Goal: Task Accomplishment & Management: Manage account settings

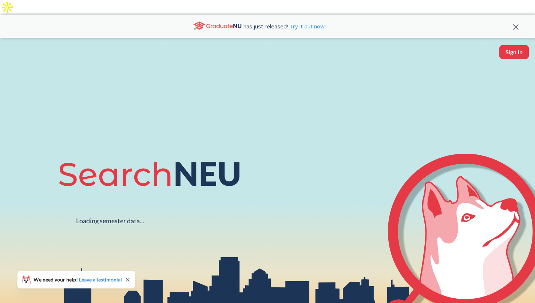
click at [515, 24] on icon at bounding box center [515, 26] width 5 height 5
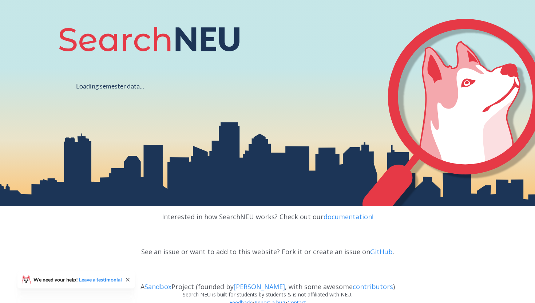
scroll to position [131, 0]
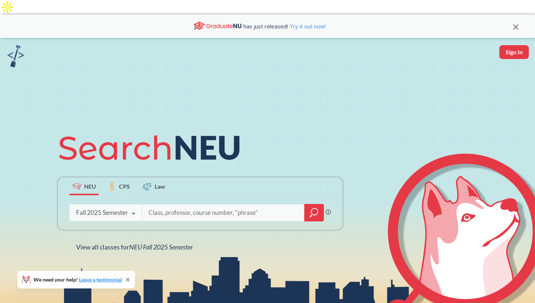
click at [516, 24] on icon at bounding box center [515, 26] width 5 height 5
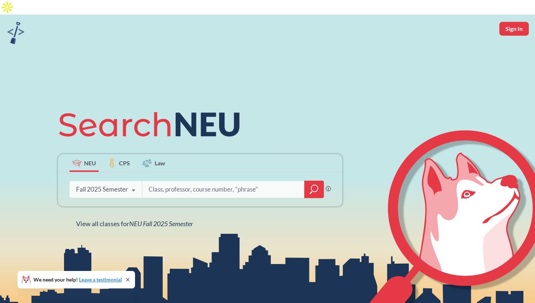
click at [188, 182] on input "search" at bounding box center [223, 189] width 151 height 15
type input "econ"
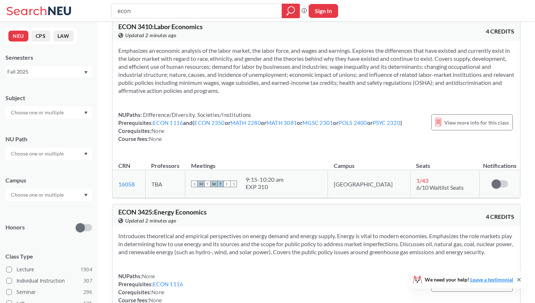
scroll to position [497, 0]
click at [68, 111] on div at bounding box center [48, 112] width 87 height 12
click at [59, 89] on div "Subject CS ( 115 ) Computer Science NRSG ( 77 ) Nursing EECE ( 72 ) Electrical …" at bounding box center [48, 103] width 87 height 32
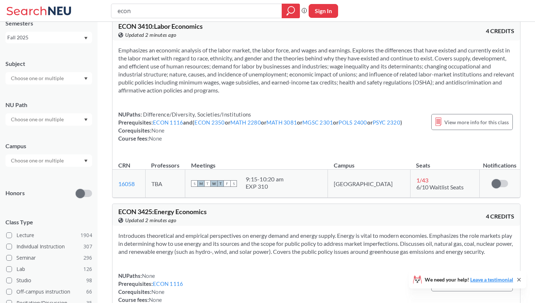
scroll to position [35, 0]
click at [51, 120] on input "text" at bounding box center [37, 119] width 61 height 9
click at [48, 105] on div "NU Path" at bounding box center [48, 105] width 87 height 8
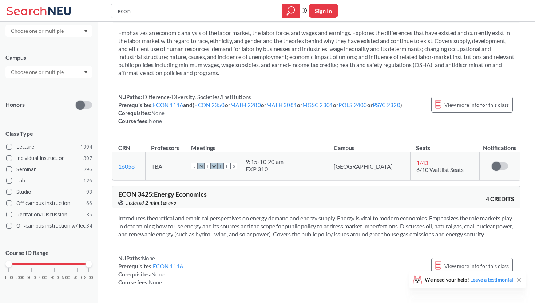
scroll to position [540, 0]
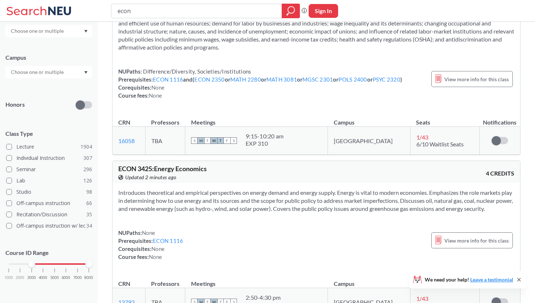
drag, startPoint x: 8, startPoint y: 264, endPoint x: 27, endPoint y: 262, distance: 19.0
click at [27, 262] on div "1000 2000 3000 4000 5000 6000 7000 8000" at bounding box center [49, 263] width 80 height 5
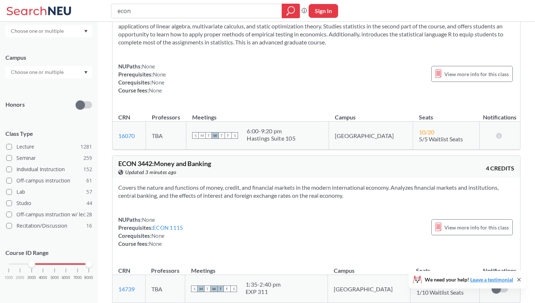
scroll to position [3165, 0]
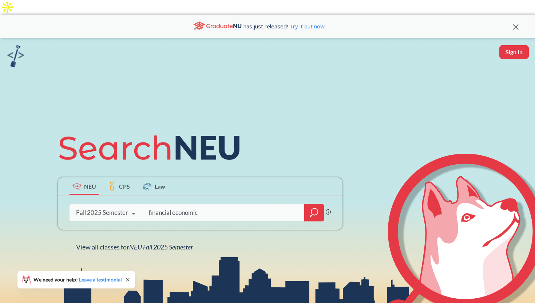
type input "financial economics"
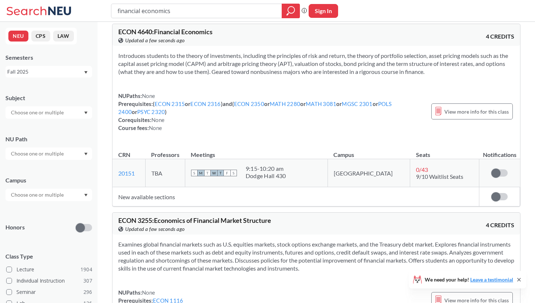
scroll to position [25, 0]
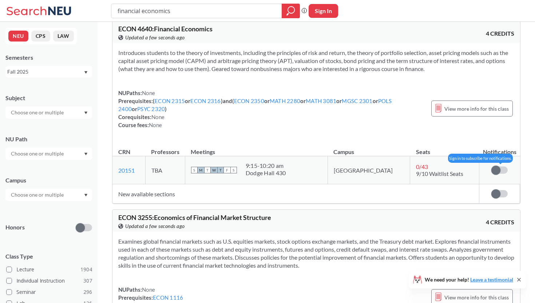
click at [499, 166] on span at bounding box center [496, 170] width 9 height 9
click at [492, 166] on input "checkbox" at bounding box center [492, 166] width 0 height 0
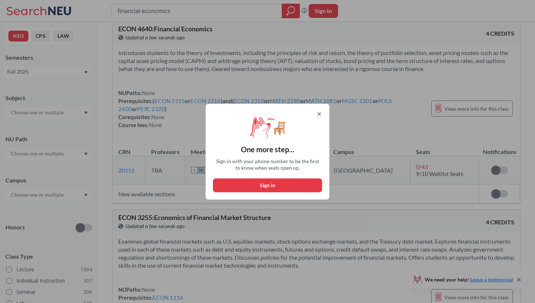
click at [295, 188] on button "Sign in" at bounding box center [267, 185] width 109 height 14
select select "US"
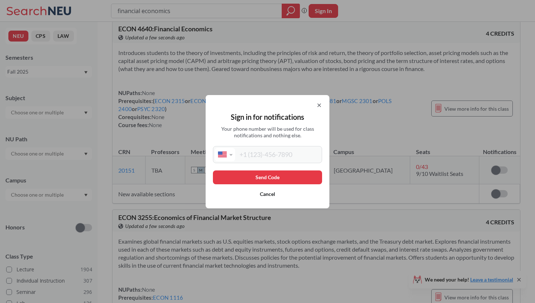
click at [273, 150] on input "tel" at bounding box center [277, 154] width 85 height 13
type input "[PHONE_NUMBER]"
click at [302, 175] on button "Send Code" at bounding box center [267, 177] width 109 height 14
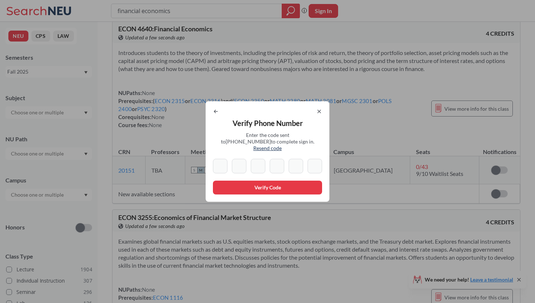
type input "0"
type input "7"
type input "5"
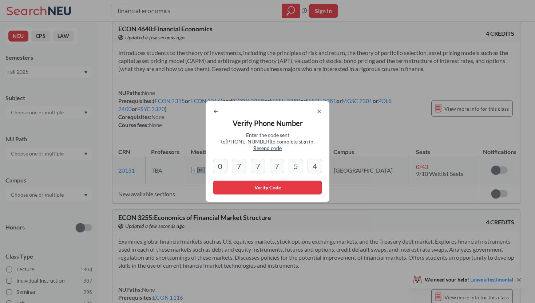
type input "4"
click at [281, 181] on button "Verify Code" at bounding box center [267, 188] width 109 height 14
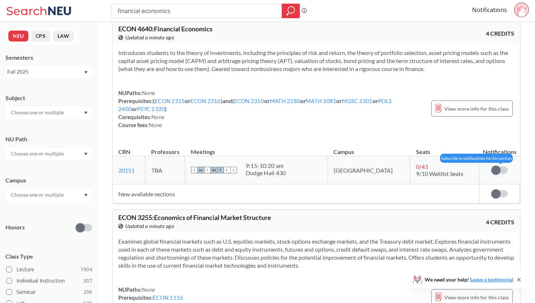
click at [497, 166] on span at bounding box center [496, 170] width 9 height 9
click at [492, 166] on input "checkbox" at bounding box center [492, 166] width 0 height 0
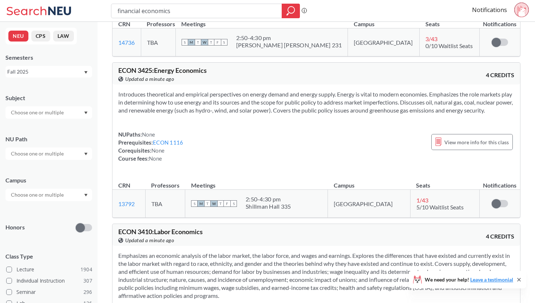
scroll to position [343, 0]
